Goal: Navigation & Orientation: Find specific page/section

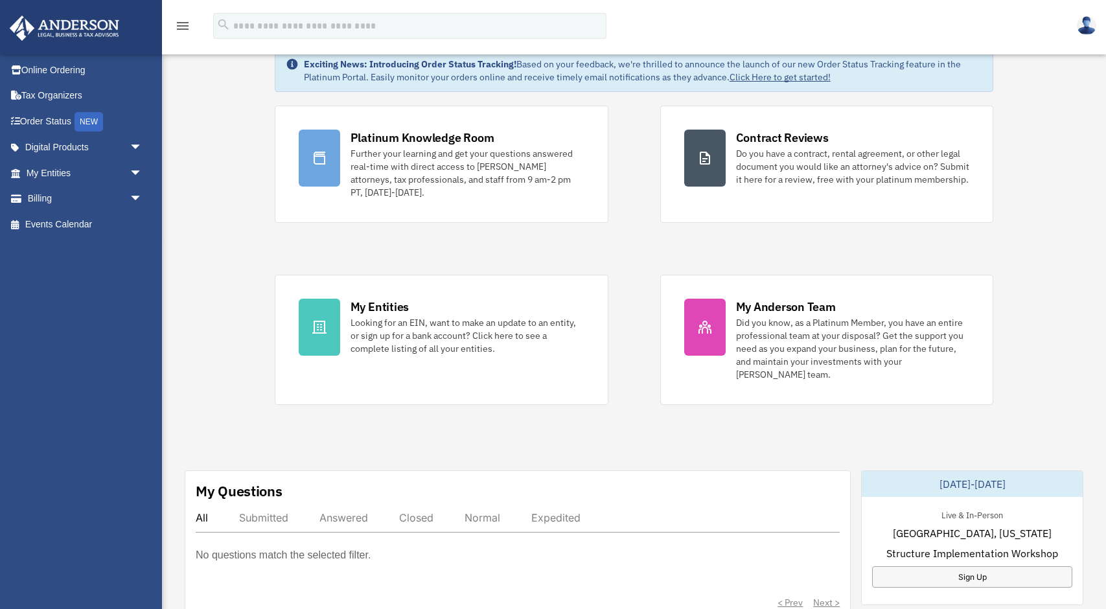
scroll to position [51, 0]
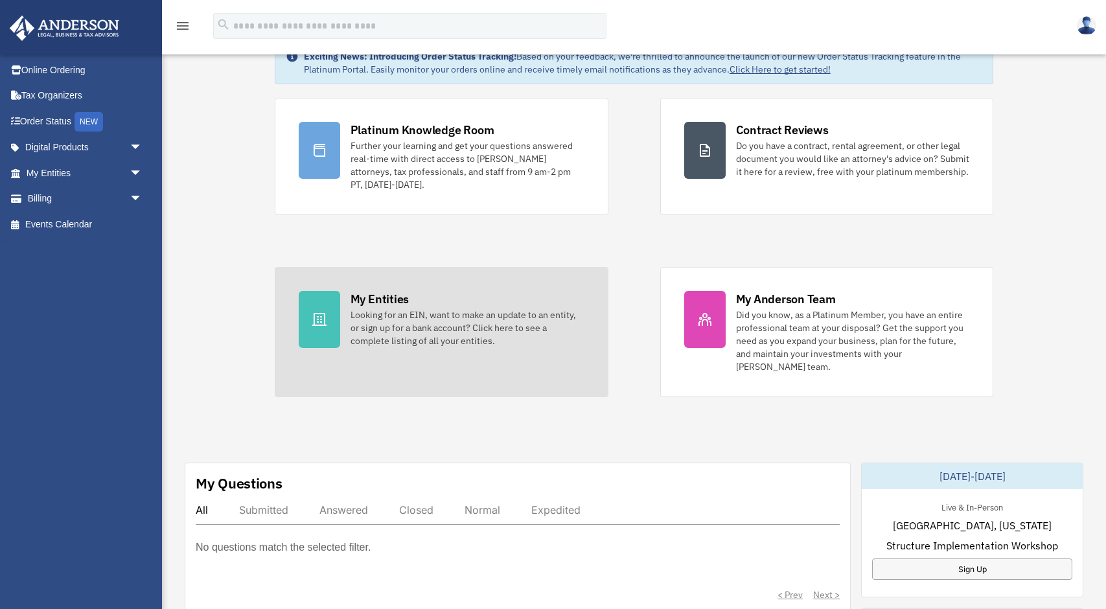
click at [373, 292] on div "My Entities" at bounding box center [380, 299] width 58 height 16
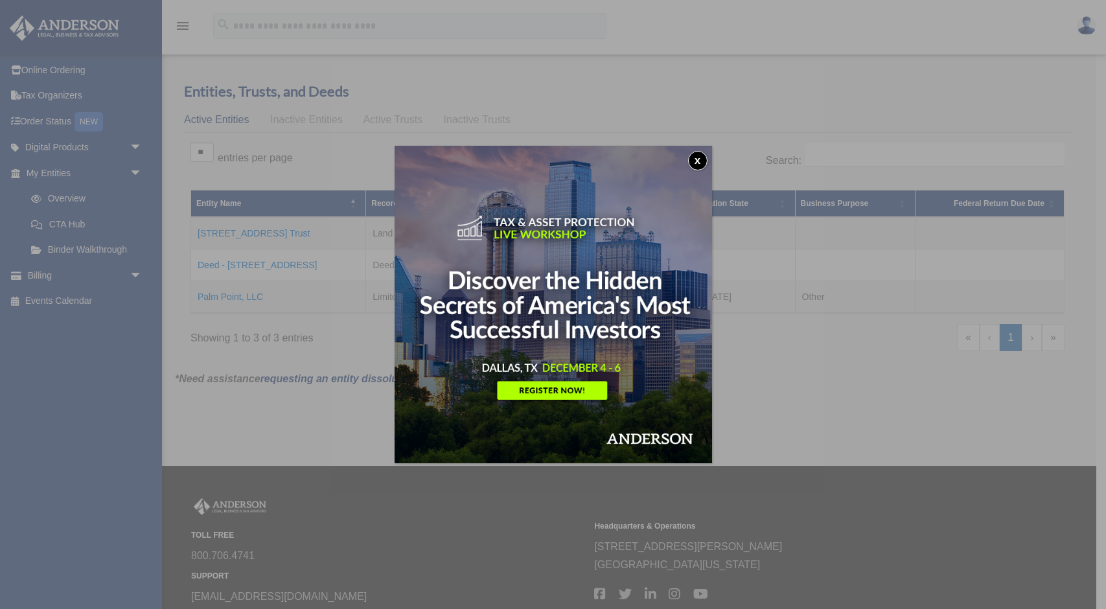
click at [701, 160] on button "x" at bounding box center [697, 160] width 19 height 19
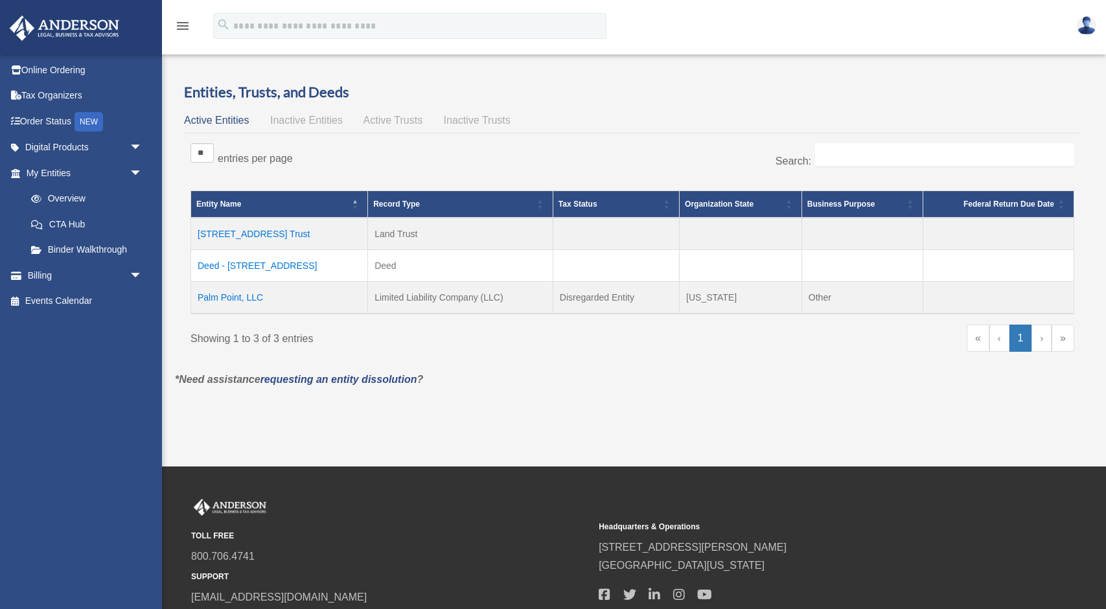
click at [233, 120] on span "Active Entities" at bounding box center [216, 120] width 65 height 11
click at [77, 142] on link "Digital Products arrow_drop_down" at bounding box center [85, 148] width 153 height 26
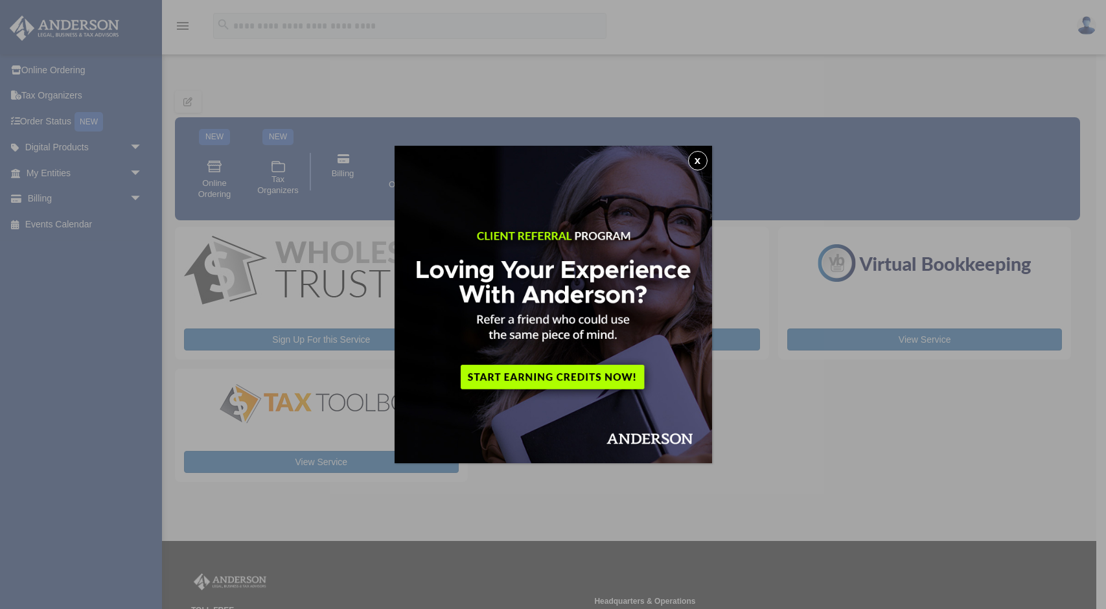
click at [704, 156] on button "x" at bounding box center [697, 160] width 19 height 19
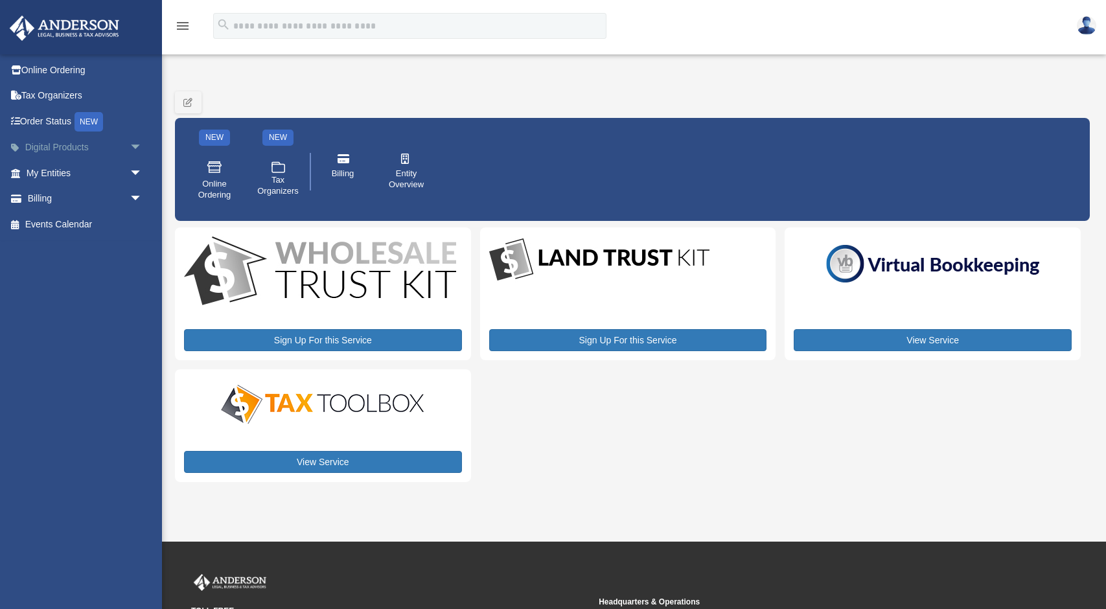
click at [136, 146] on span "arrow_drop_down" at bounding box center [143, 148] width 26 height 27
click at [110, 273] on link "My Entities arrow_drop_down" at bounding box center [85, 276] width 153 height 26
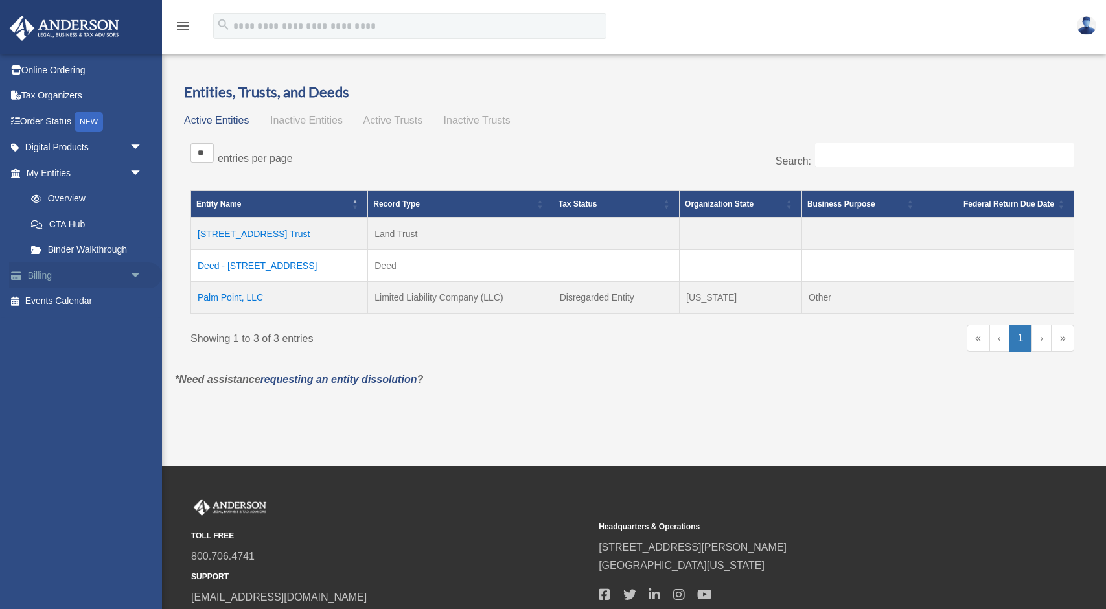
click at [87, 276] on link "Billing arrow_drop_down" at bounding box center [85, 276] width 153 height 26
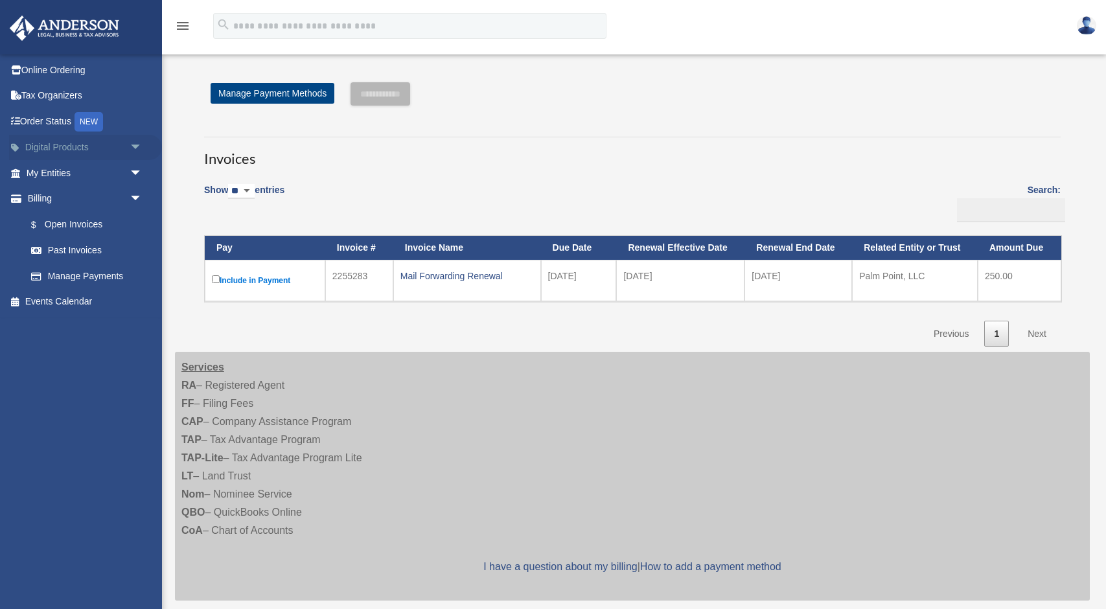
click at [73, 145] on link "Digital Products arrow_drop_down" at bounding box center [85, 148] width 153 height 26
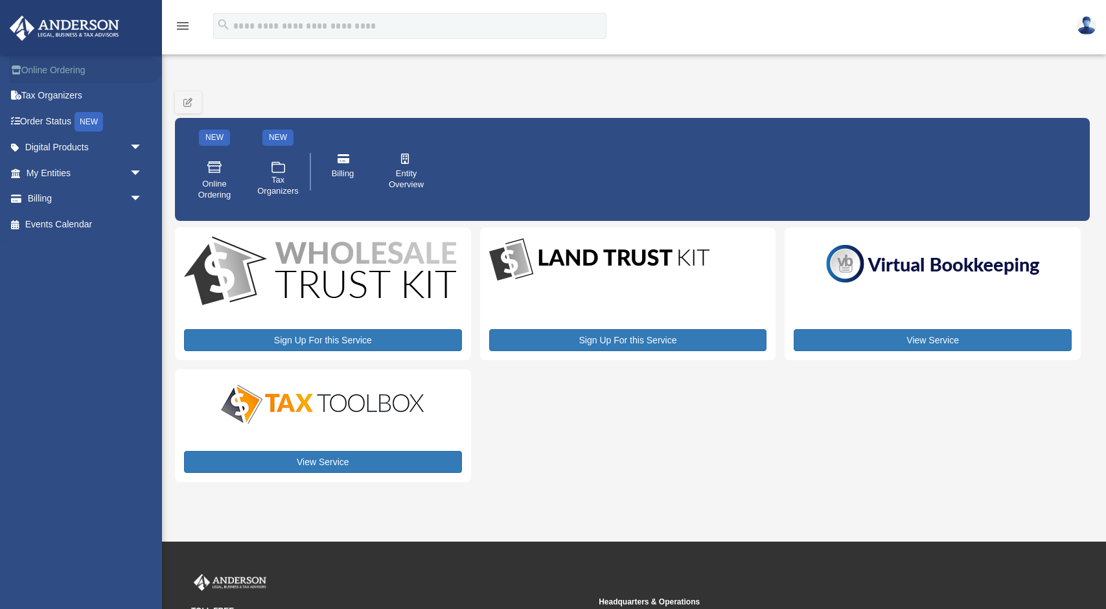
click at [64, 71] on link "Online Ordering" at bounding box center [85, 70] width 153 height 26
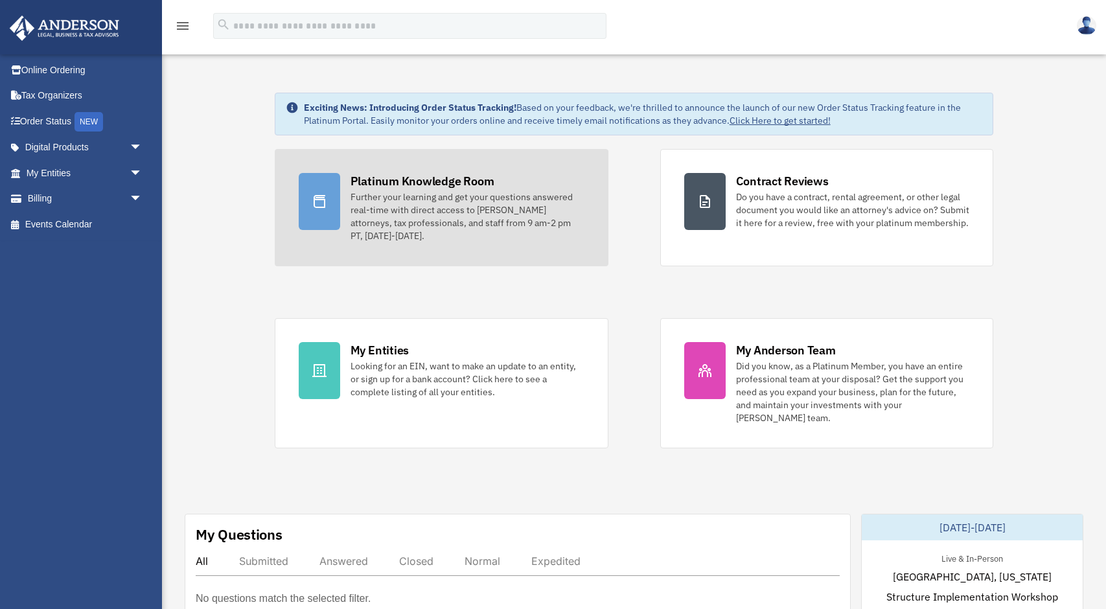
click at [388, 187] on div "Platinum Knowledge Room" at bounding box center [423, 181] width 144 height 16
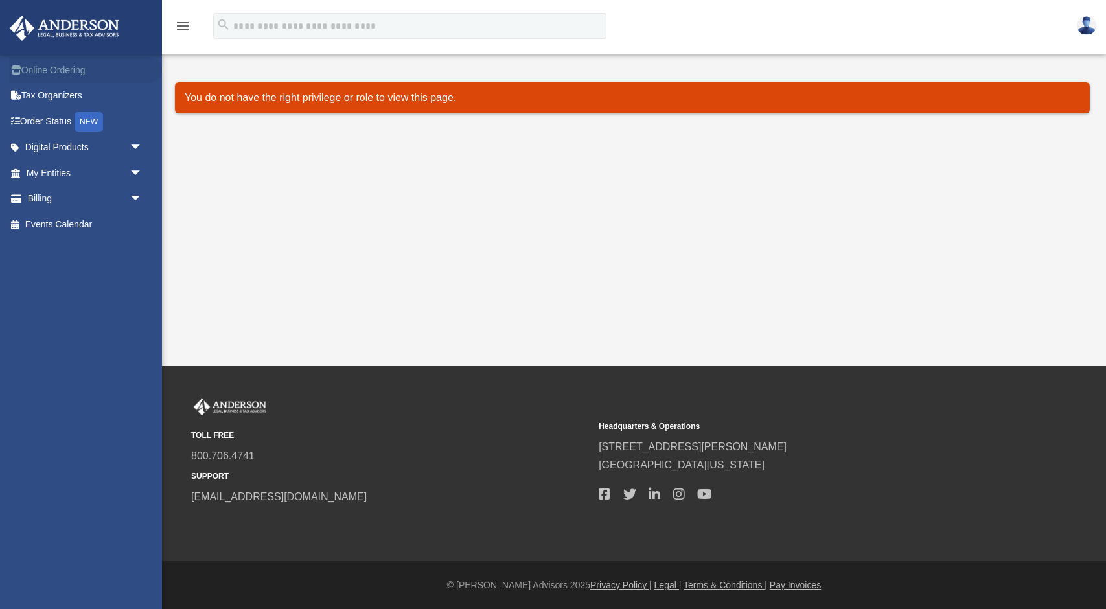
click at [64, 67] on link "Online Ordering" at bounding box center [85, 70] width 153 height 26
